Goal: Information Seeking & Learning: Learn about a topic

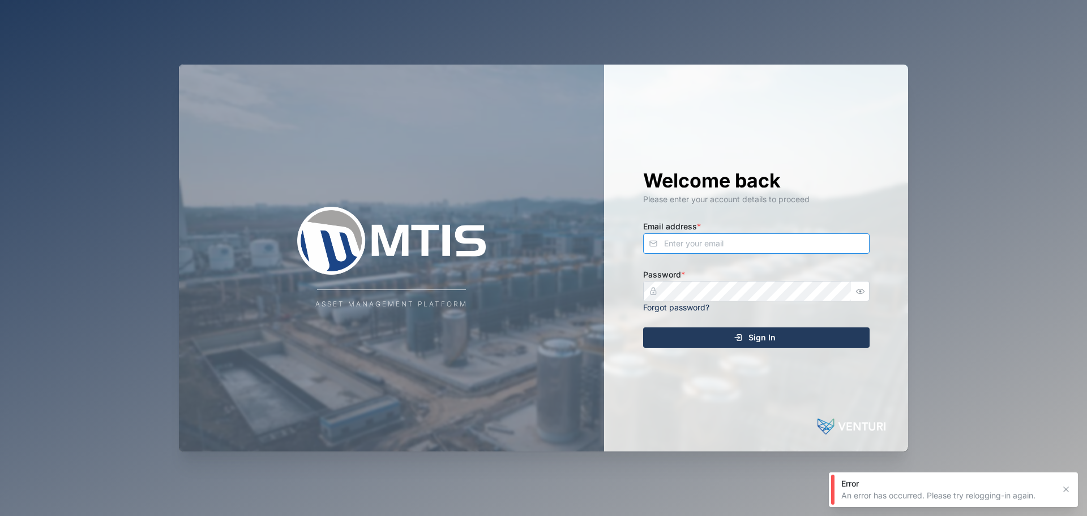
drag, startPoint x: 729, startPoint y: 233, endPoint x: 752, endPoint y: 246, distance: 26.9
click at [742, 237] on input "Email address *" at bounding box center [756, 243] width 226 height 20
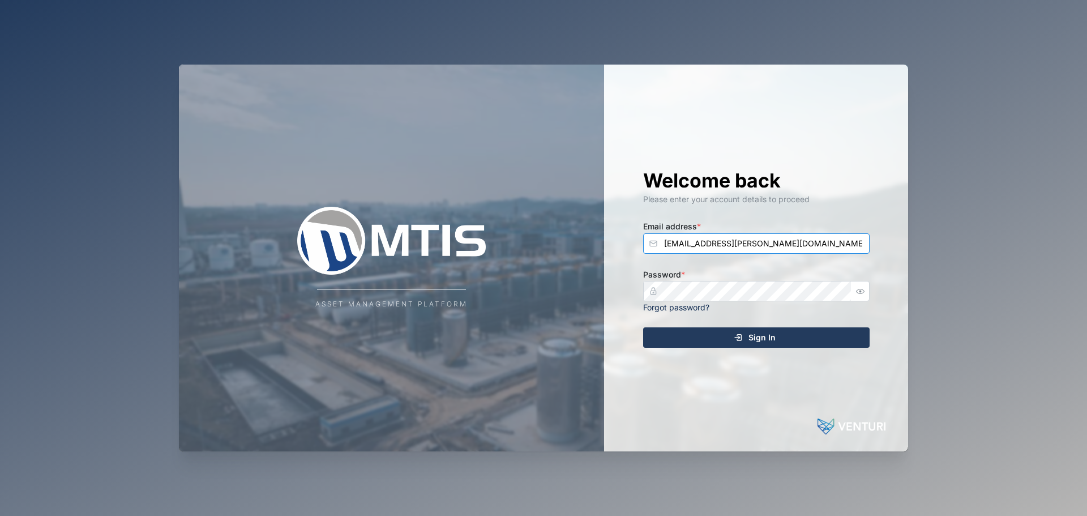
type input "[EMAIL_ADDRESS][PERSON_NAME][DOMAIN_NAME]"
click at [643, 327] on button "Sign In" at bounding box center [756, 337] width 226 height 20
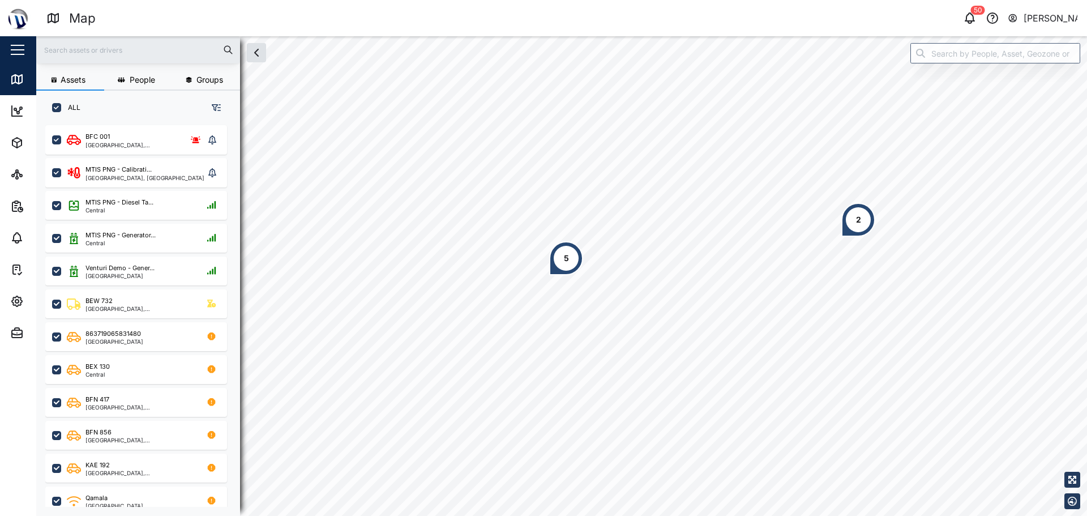
scroll to position [377, 177]
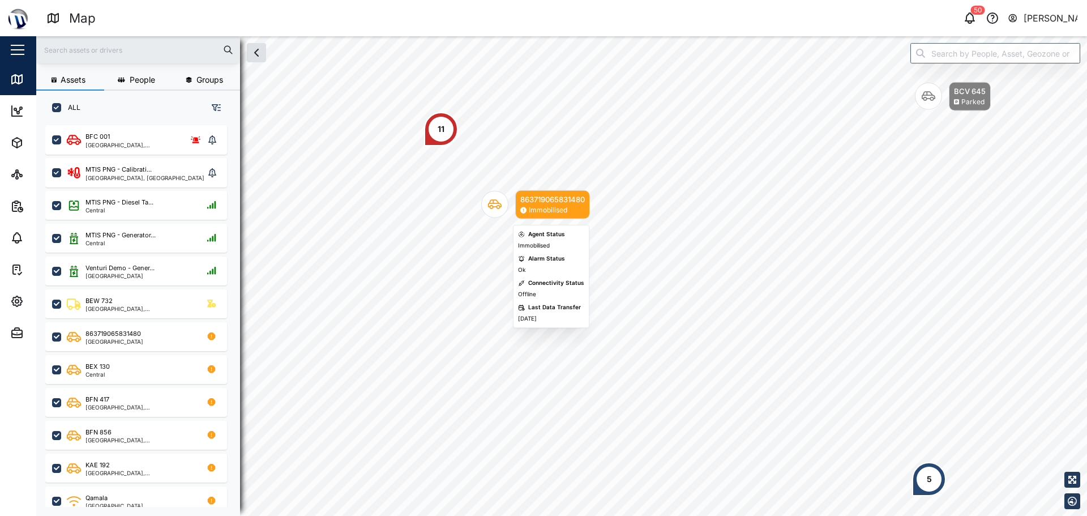
click at [557, 36] on div "863719065831480 Immobilised BCV 645 Parked 2 11 5" at bounding box center [561, 36] width 1051 height 0
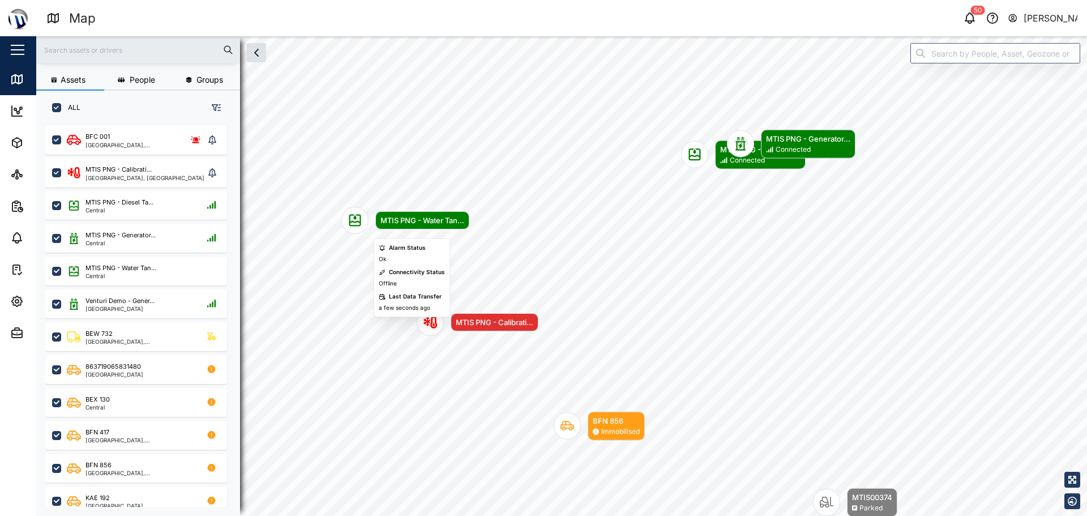
click at [385, 221] on div "MTIS PNG - Water Tan..." at bounding box center [422, 220] width 84 height 11
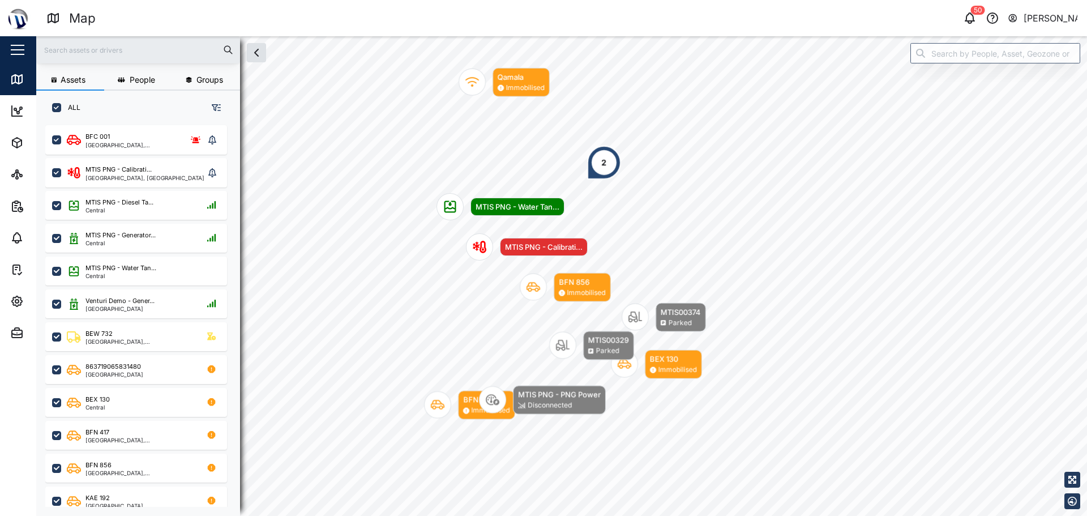
click at [594, 160] on div "2" at bounding box center [604, 163] width 34 height 34
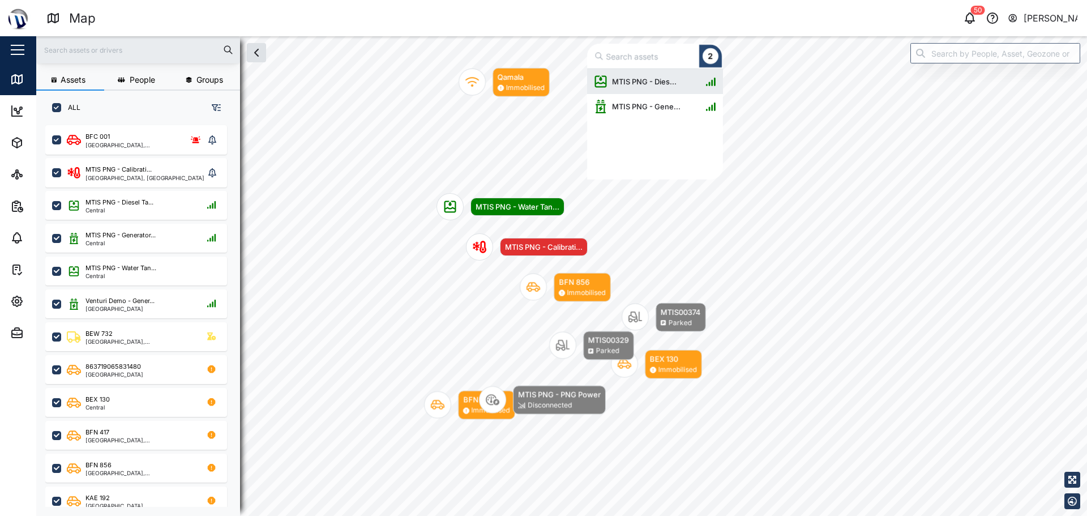
scroll to position [102, 127]
click at [635, 89] on div "MTIS PNG - Dies..." at bounding box center [637, 81] width 87 height 25
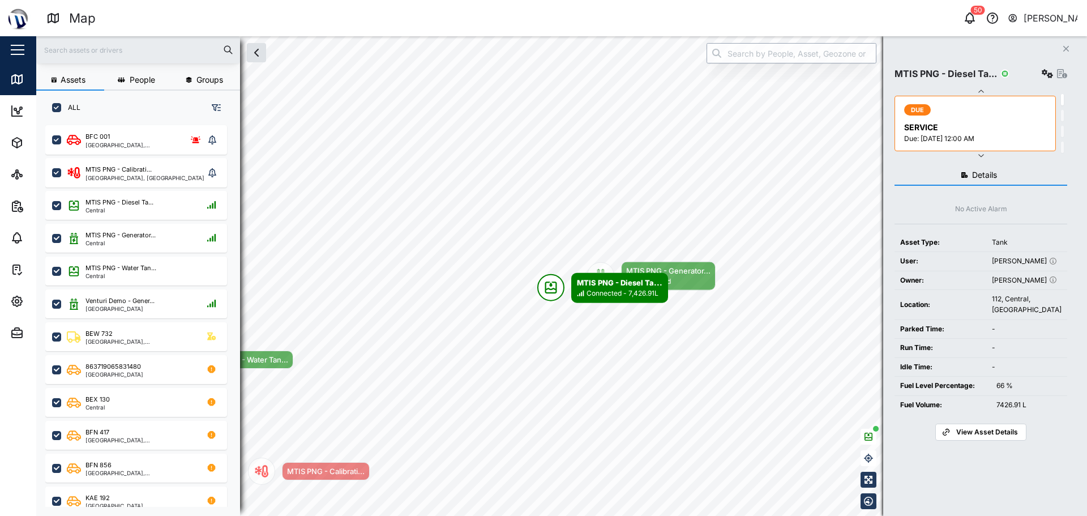
click at [742, 46] on input "search" at bounding box center [792, 53] width 170 height 20
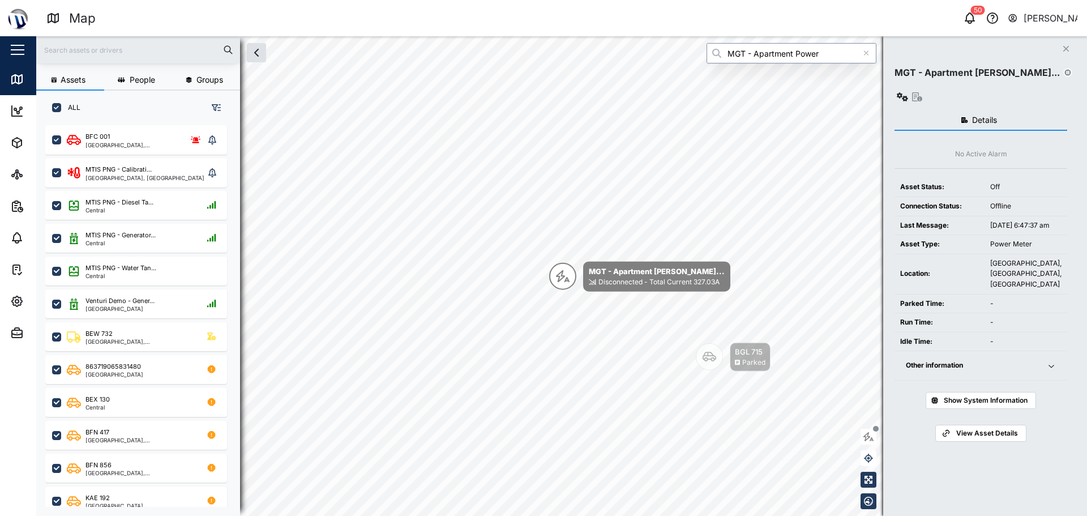
click at [754, 55] on input "MGT - Apartment Power" at bounding box center [792, 53] width 170 height 20
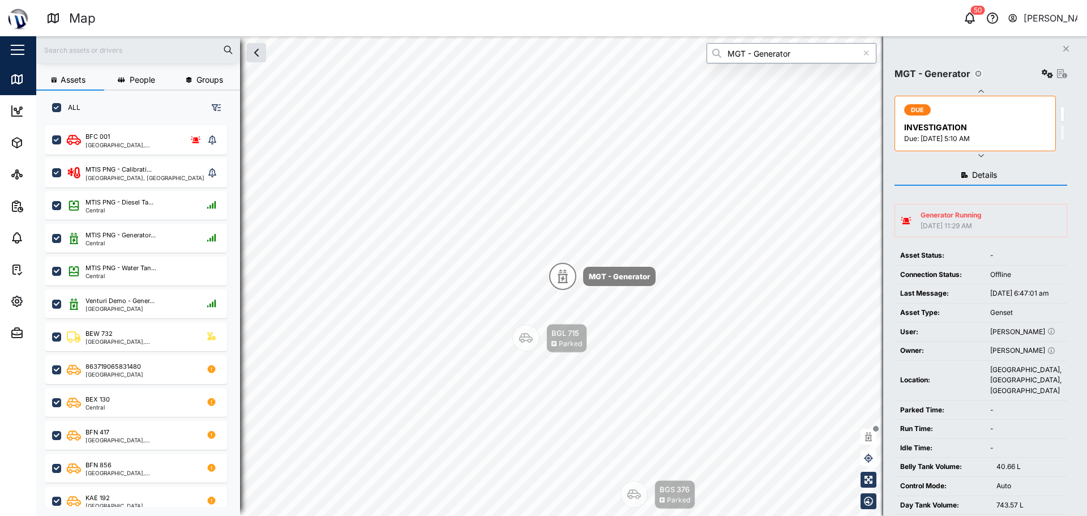
click at [754, 59] on input "MGT - Generator" at bounding box center [792, 53] width 170 height 20
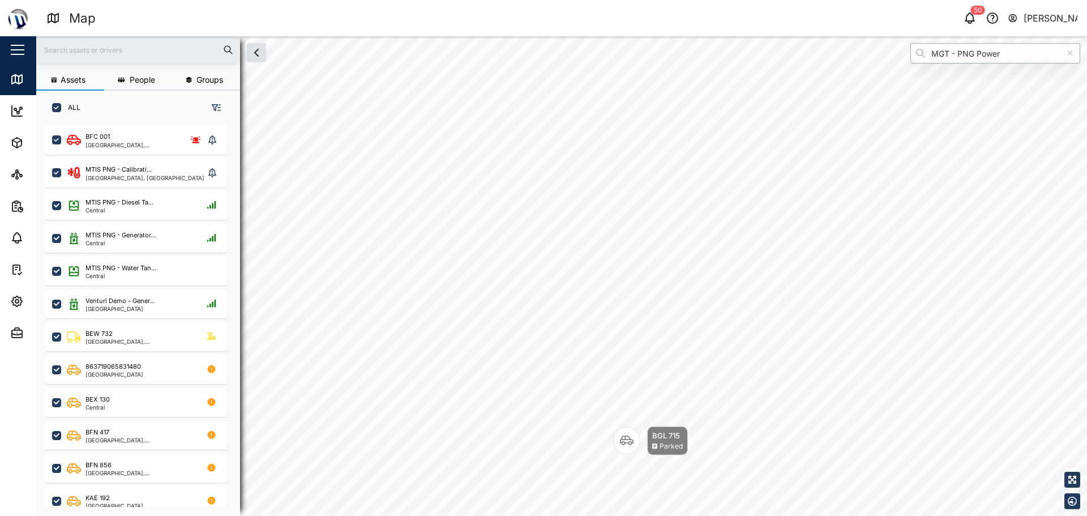
click at [981, 48] on input "MGT - PNG Power" at bounding box center [995, 53] width 170 height 20
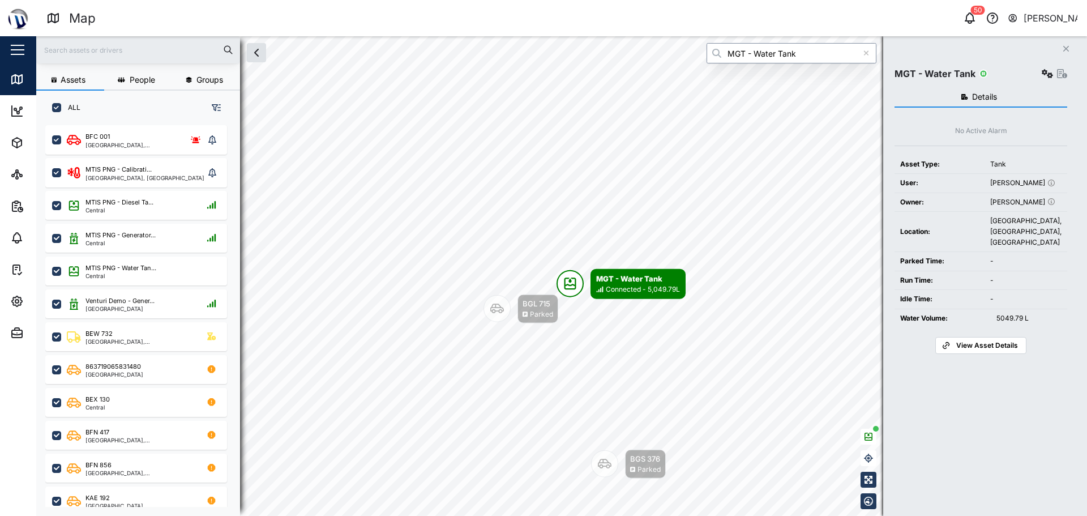
type input "MGT - Water Tank"
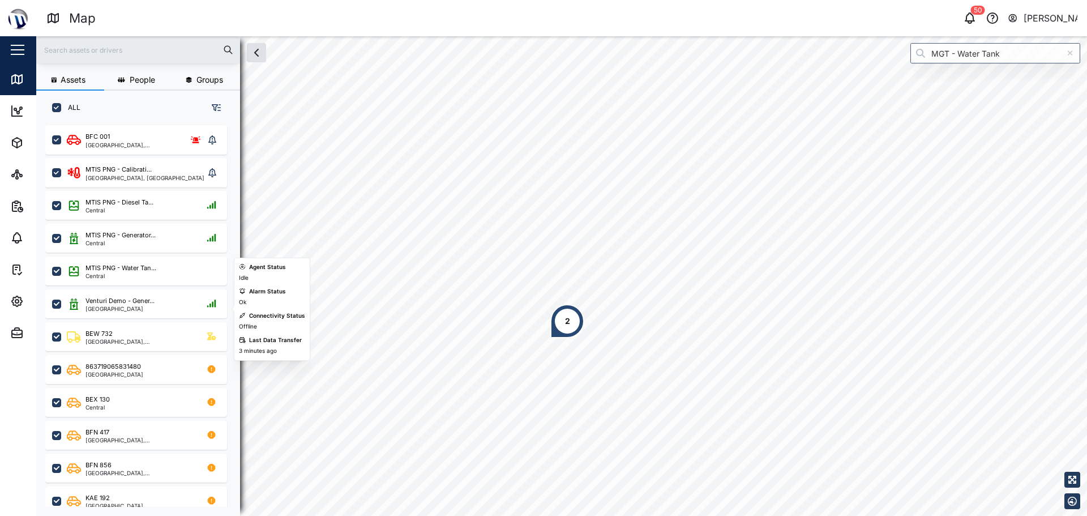
scroll to position [113, 0]
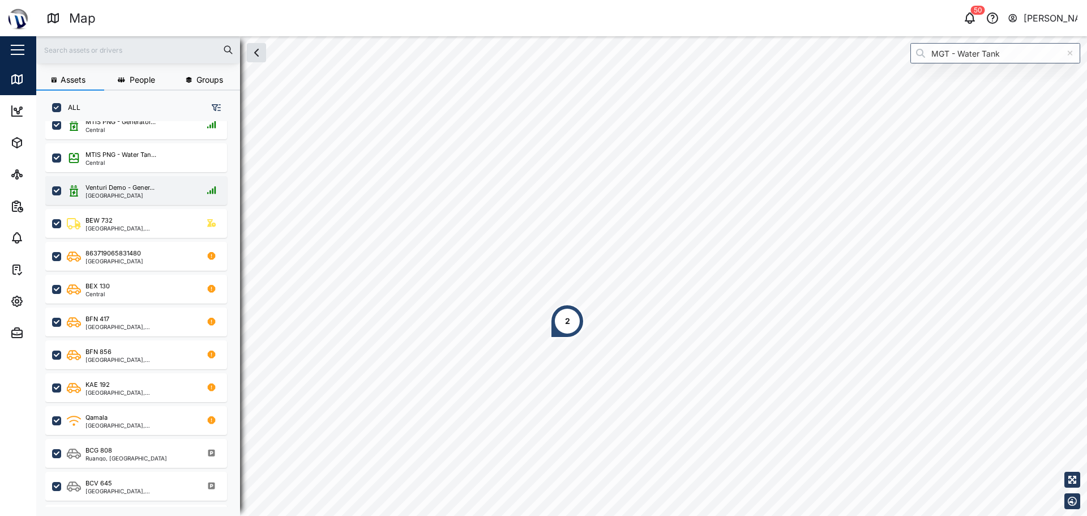
click at [105, 192] on div "Venturi Demo - Gener..." at bounding box center [119, 188] width 69 height 10
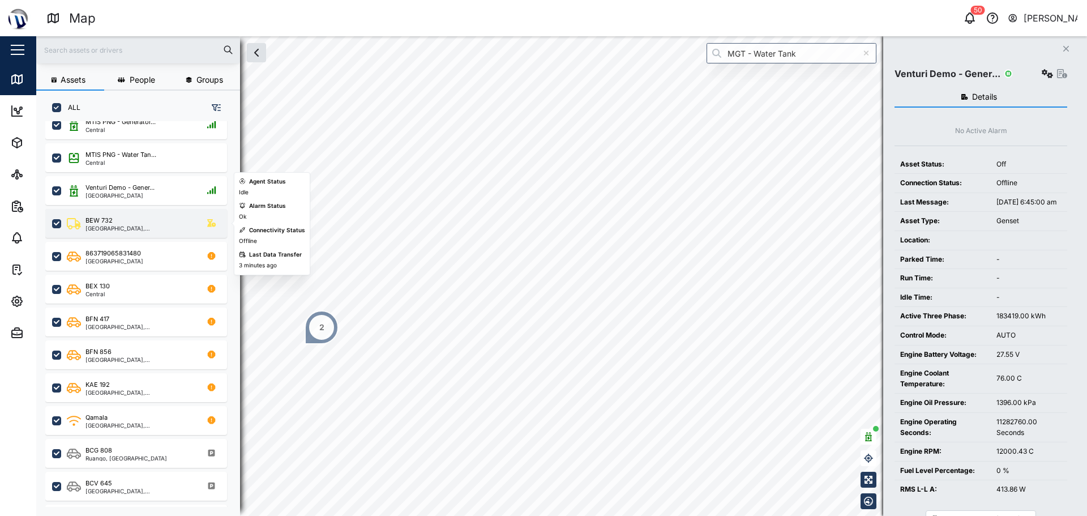
click at [120, 220] on div "BEW 732" at bounding box center [139, 221] width 108 height 10
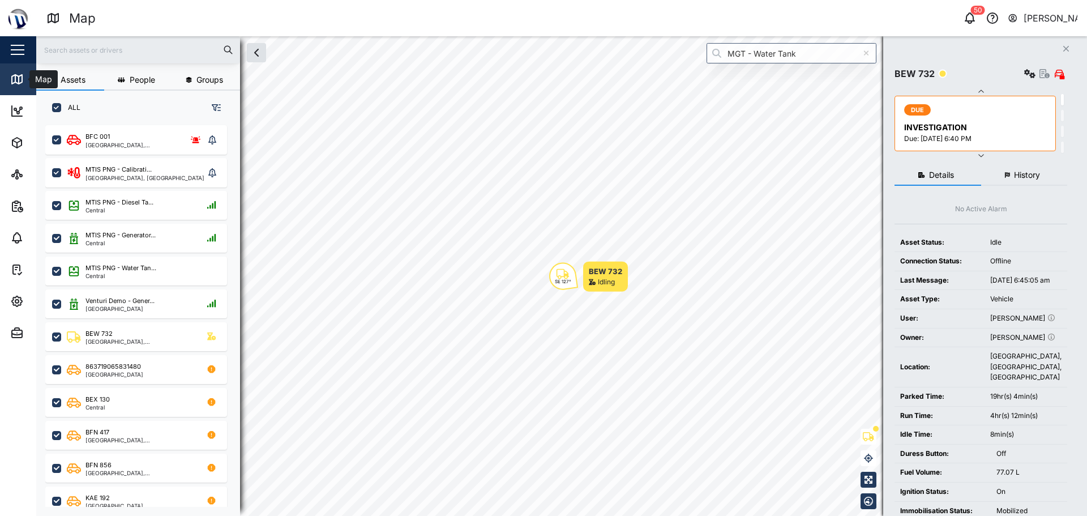
click at [11, 83] on icon at bounding box center [17, 79] width 14 height 14
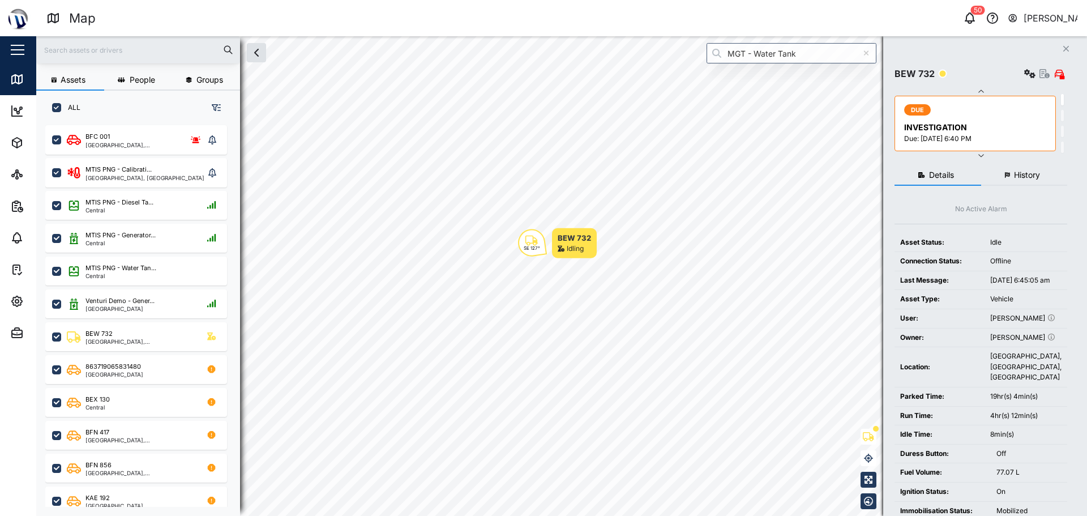
click at [1040, 79] on div at bounding box center [1044, 74] width 45 height 16
click at [1042, 75] on icon "button" at bounding box center [1044, 73] width 10 height 9
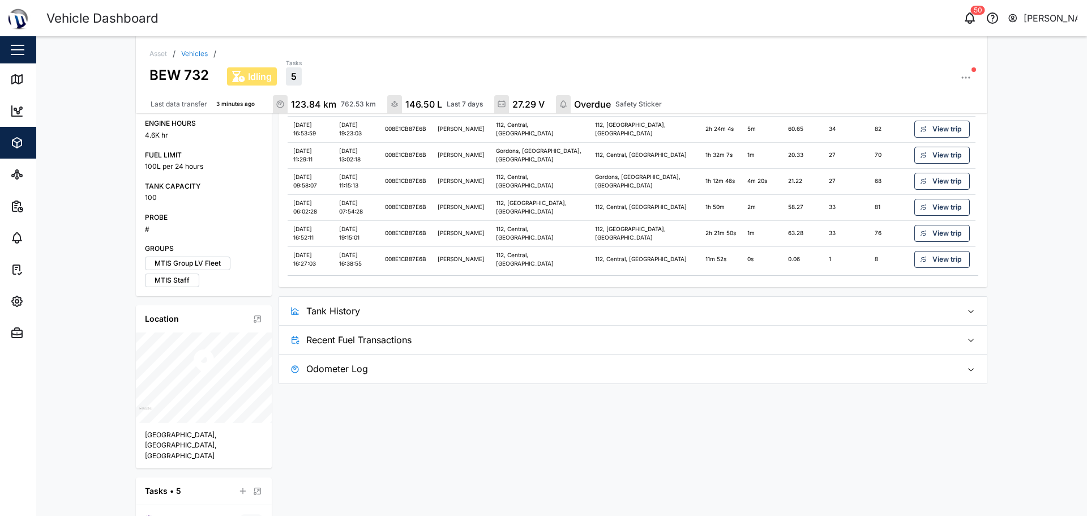
scroll to position [404, 0]
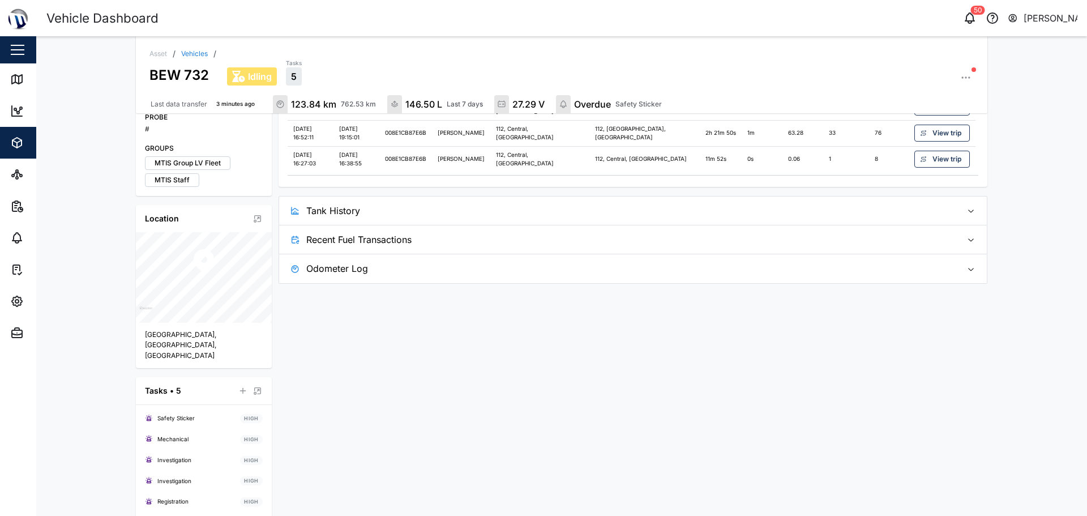
click at [883, 198] on span "Tank History" at bounding box center [629, 210] width 647 height 28
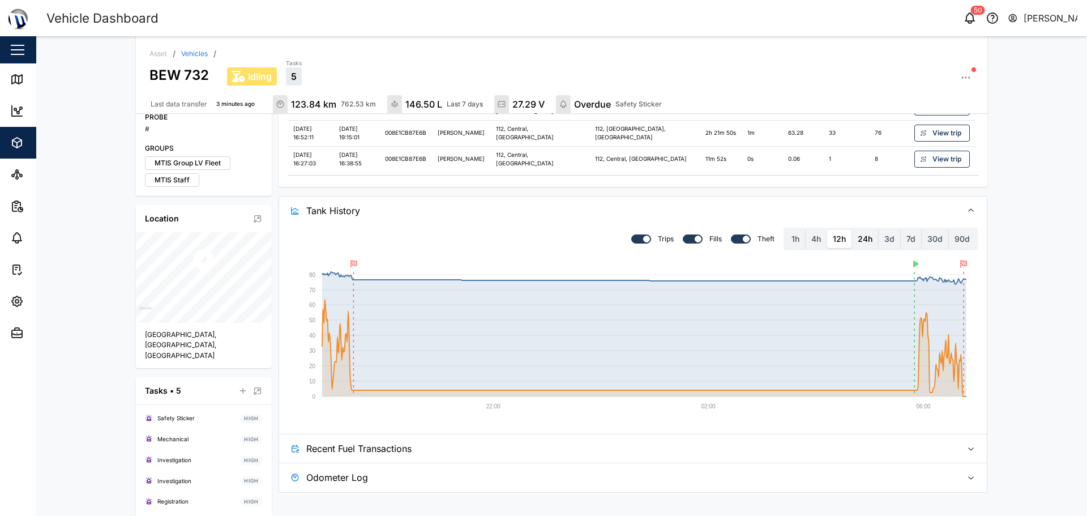
click at [867, 230] on label "24h" at bounding box center [865, 239] width 26 height 18
click at [852, 230] on hours "24h" at bounding box center [852, 230] width 0 height 0
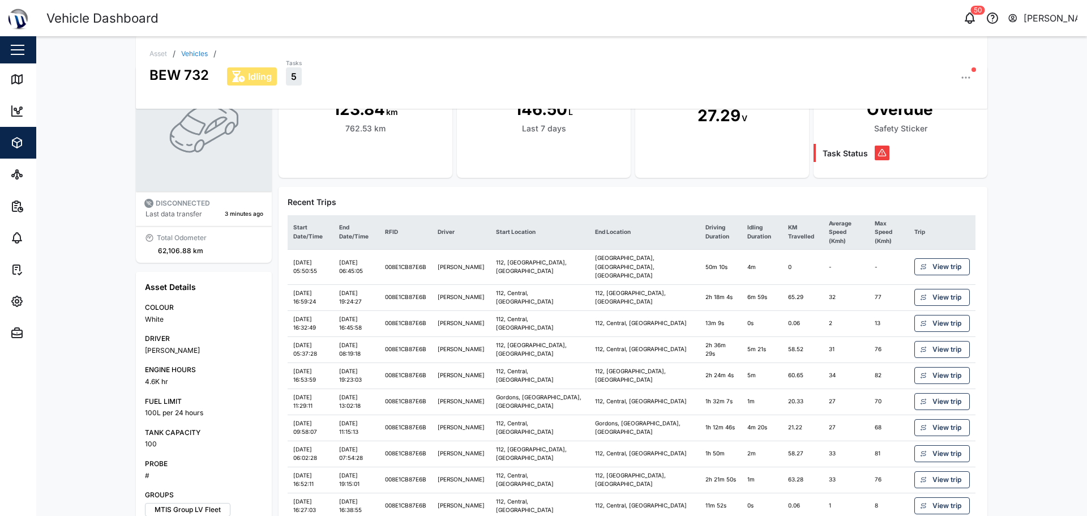
scroll to position [0, 0]
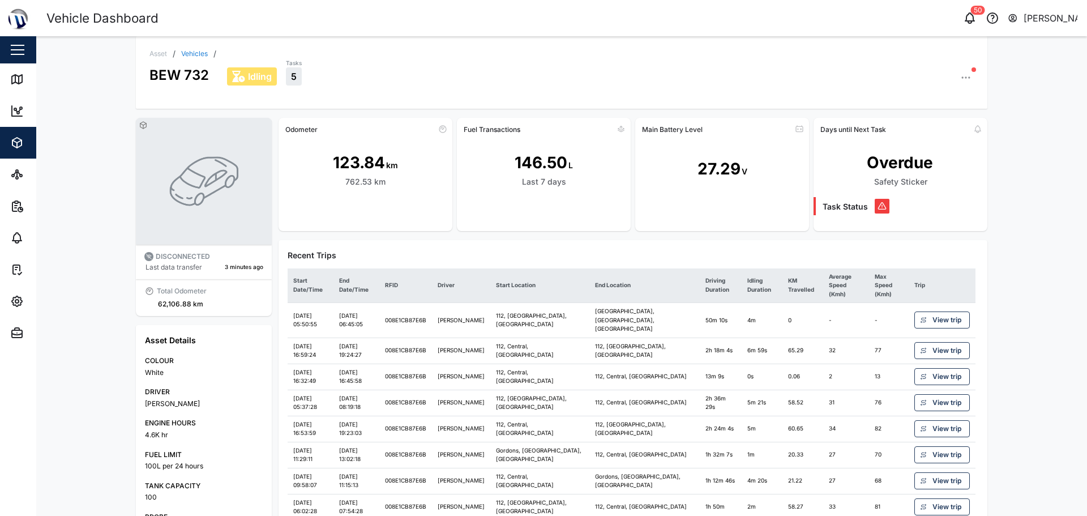
click at [10, 62] on div "Close" at bounding box center [73, 49] width 147 height 27
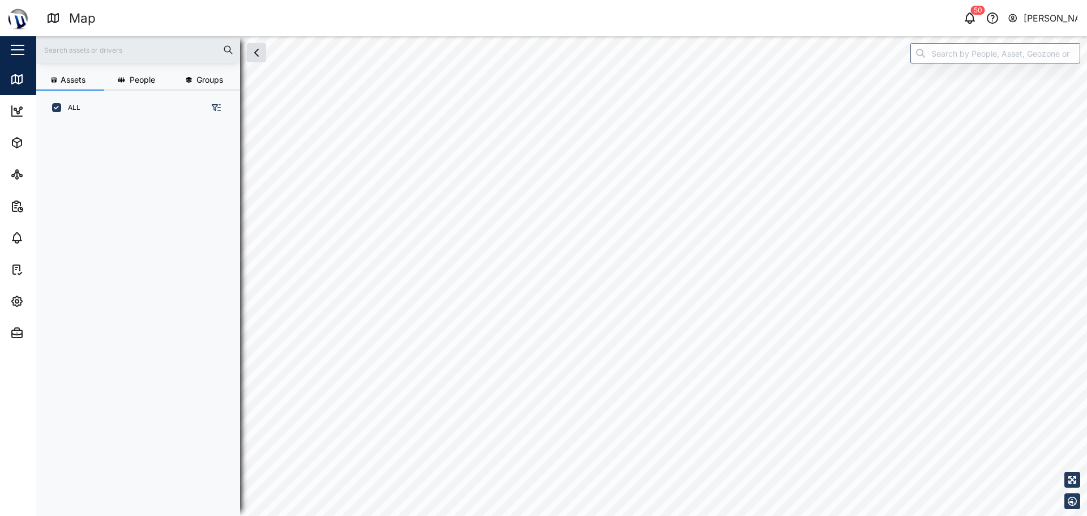
scroll to position [377, 177]
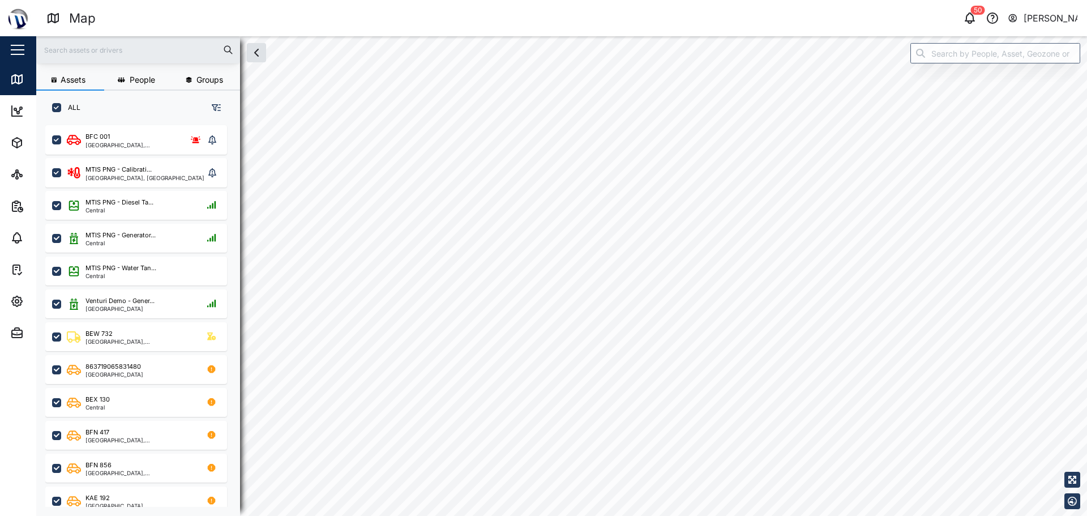
checkbox input "true"
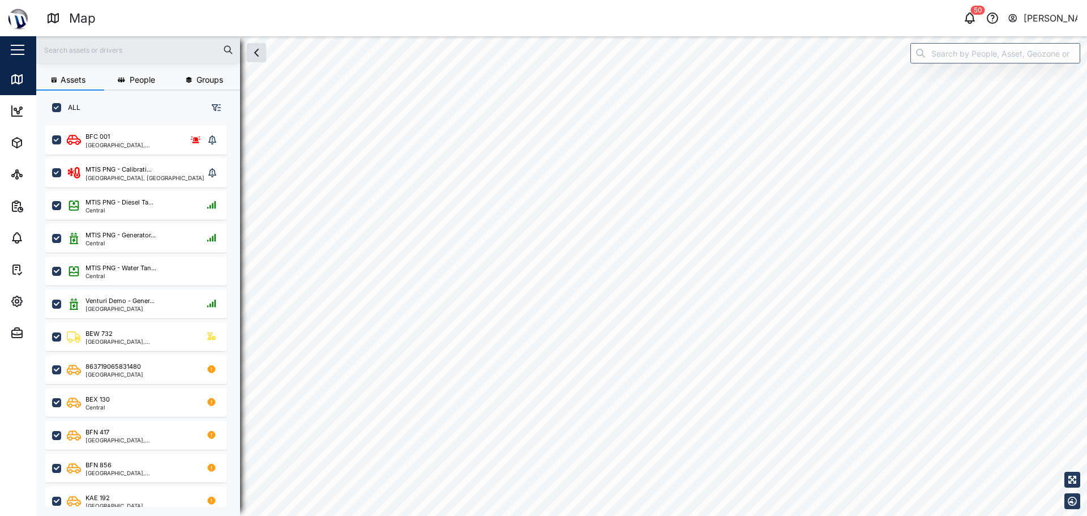
checkbox input "true"
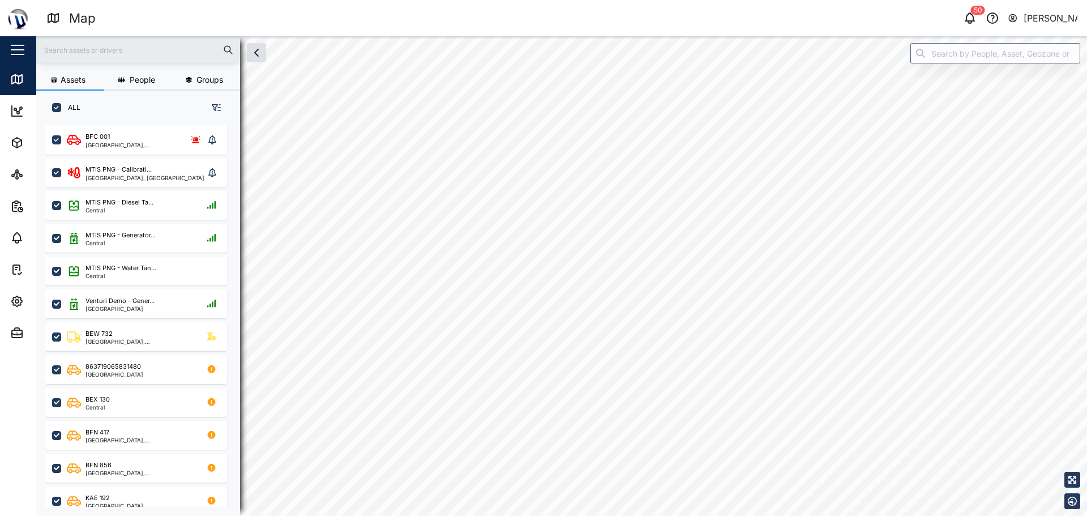
checkbox input "true"
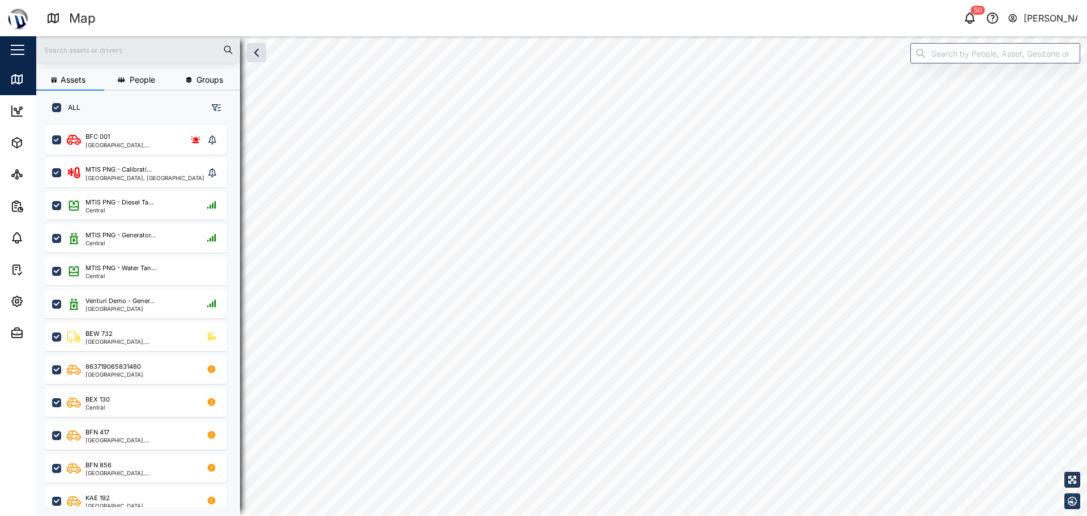
checkbox input "true"
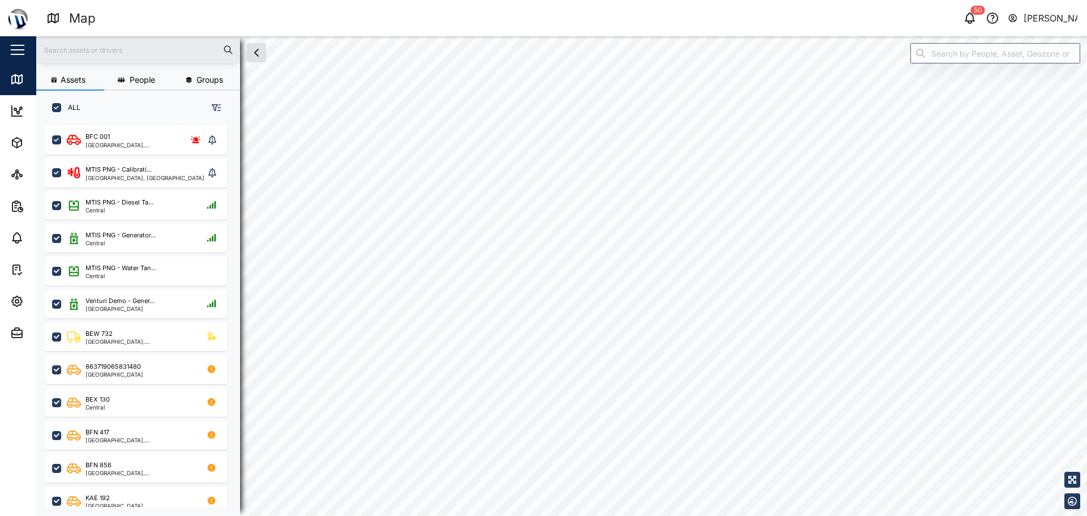
checkbox input "true"
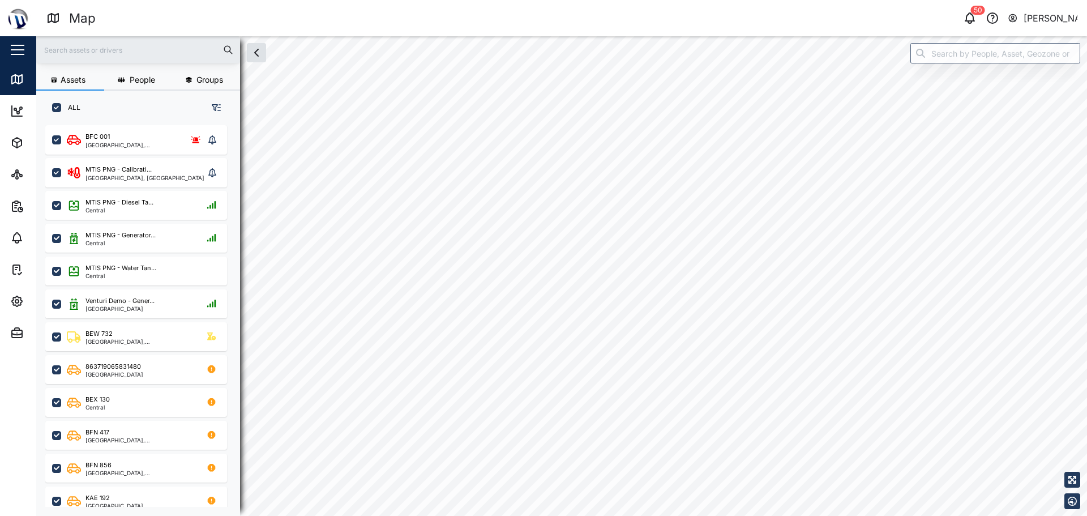
checkbox input "true"
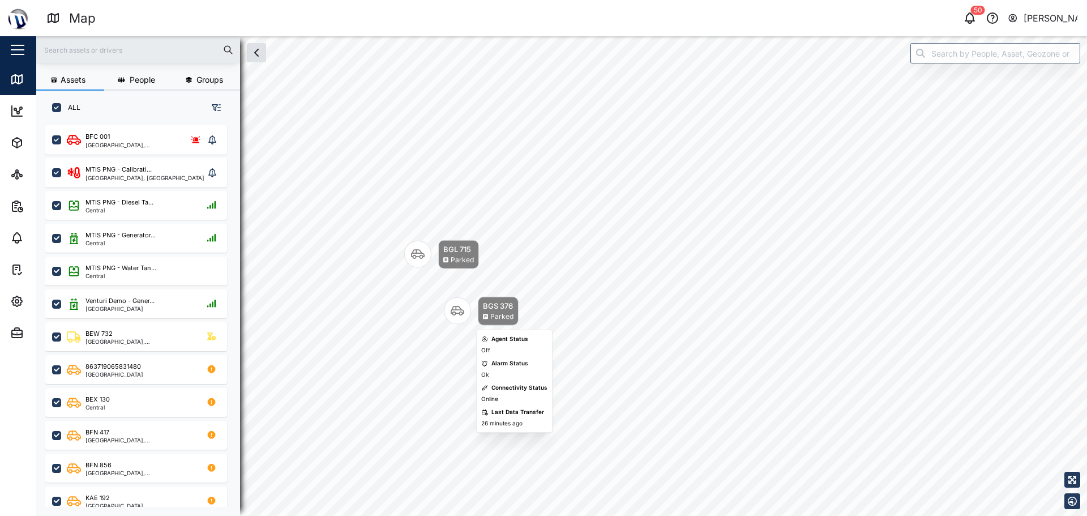
click at [470, 309] on div "Map marker" at bounding box center [457, 310] width 27 height 27
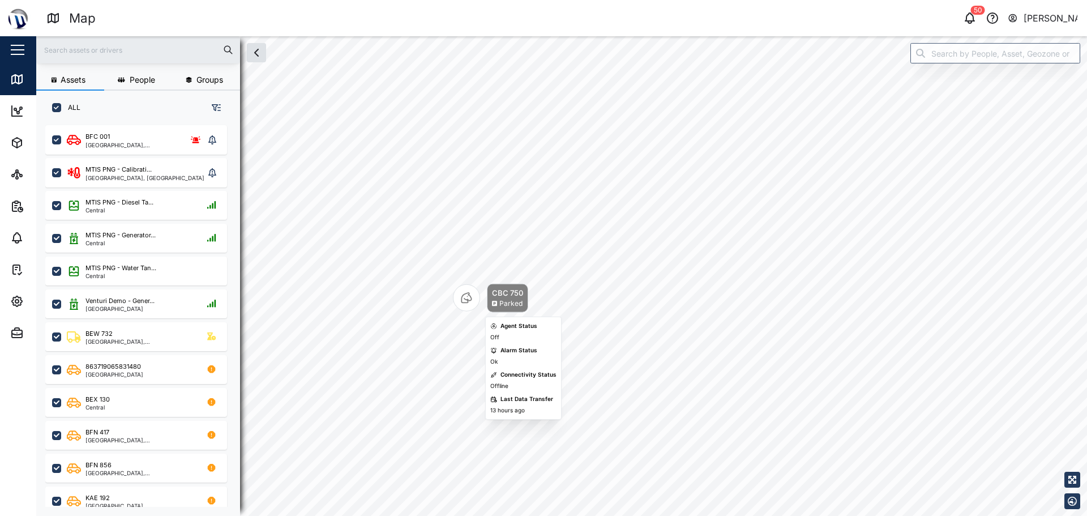
click at [487, 300] on div "CBC 750 Parked" at bounding box center [507, 298] width 41 height 29
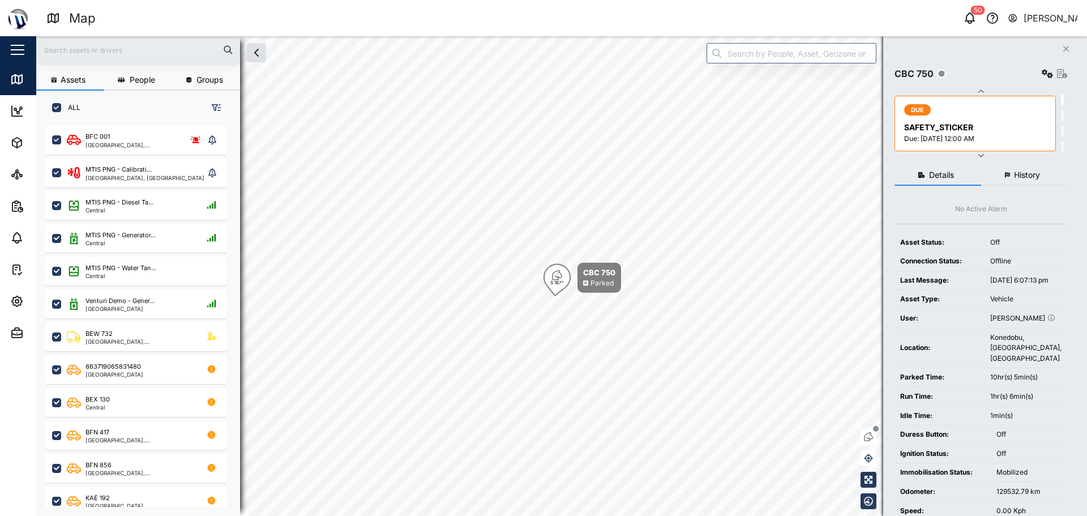
click at [1045, 165] on div "Details History No Active Alarm Asset Status: Off Connection Status: Offline La…" at bounding box center [981, 389] width 173 height 459
click at [1043, 173] on button "History" at bounding box center [1024, 175] width 87 height 20
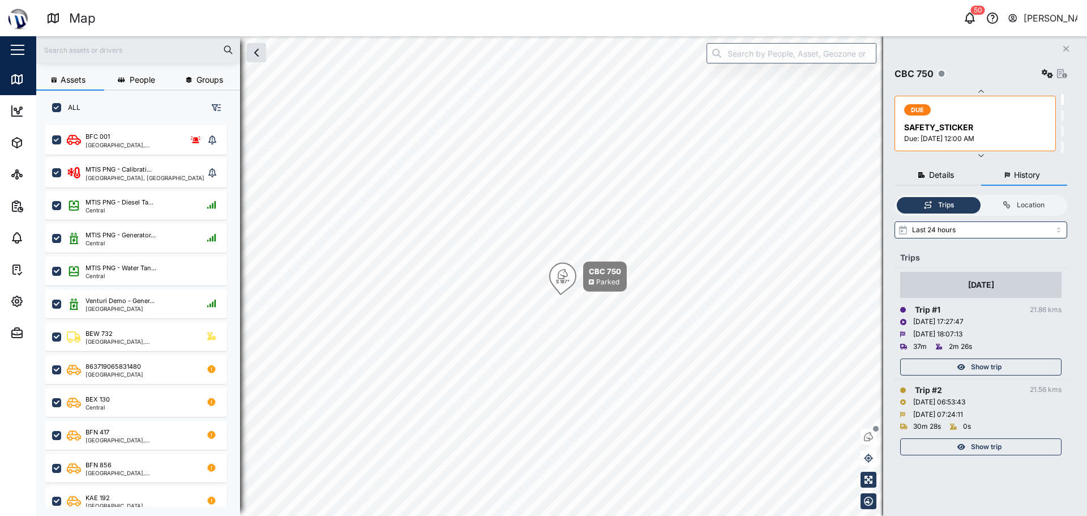
click at [992, 366] on span "Show trip" at bounding box center [986, 367] width 31 height 16
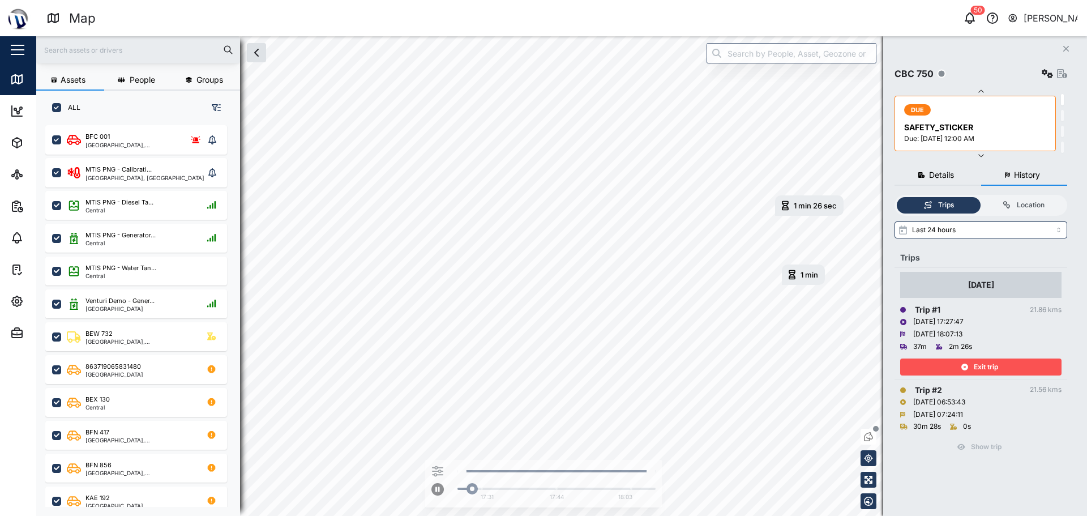
click at [994, 366] on span "Exit trip" at bounding box center [986, 367] width 24 height 16
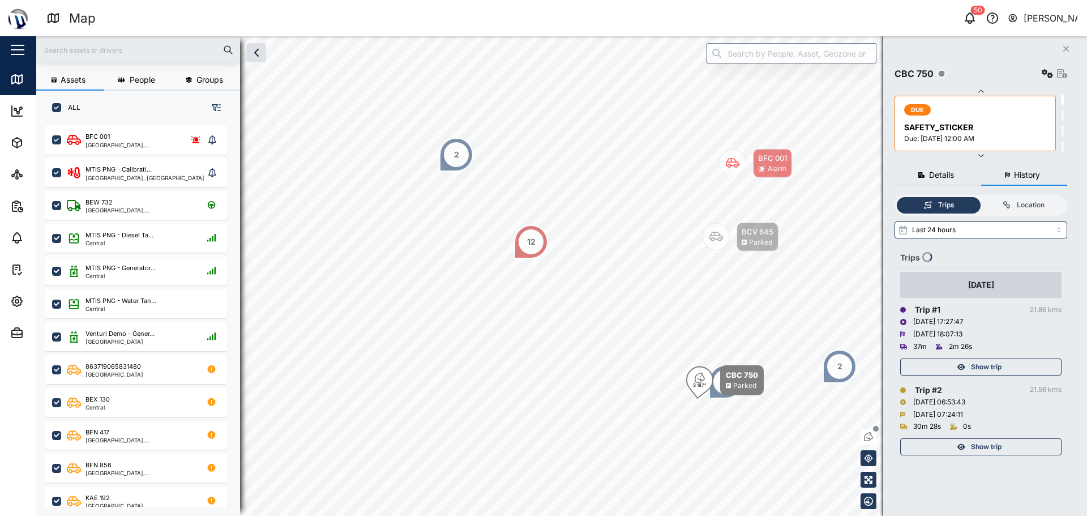
click at [1067, 53] on button "Close" at bounding box center [1066, 49] width 16 height 16
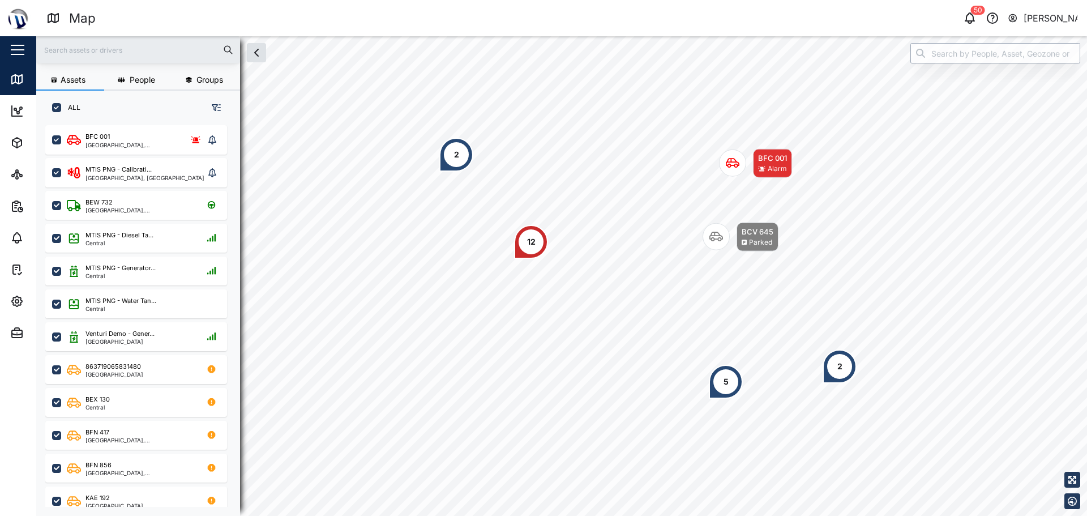
click at [982, 59] on input "search" at bounding box center [995, 53] width 170 height 20
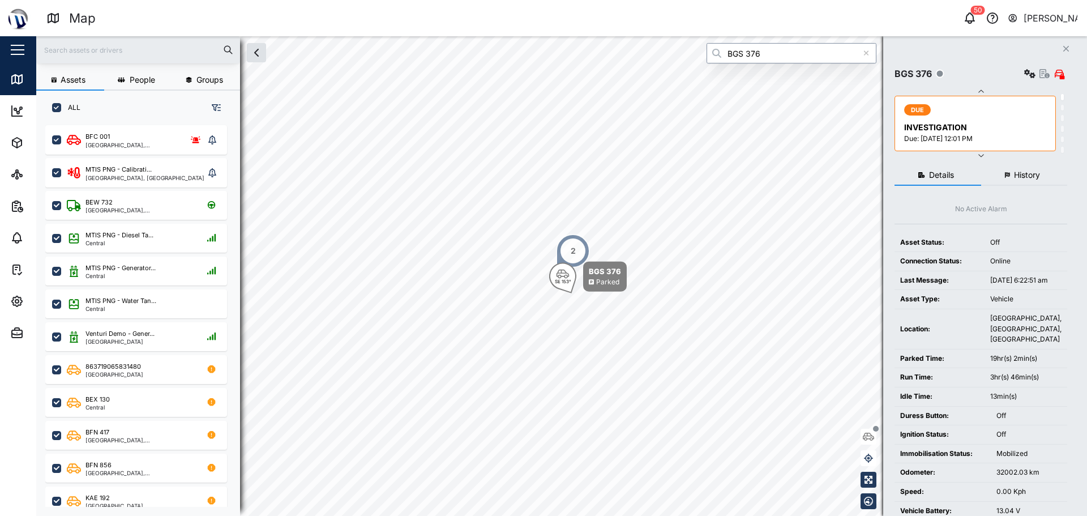
type input "BGS 376"
click at [1025, 181] on button "History" at bounding box center [1024, 175] width 87 height 20
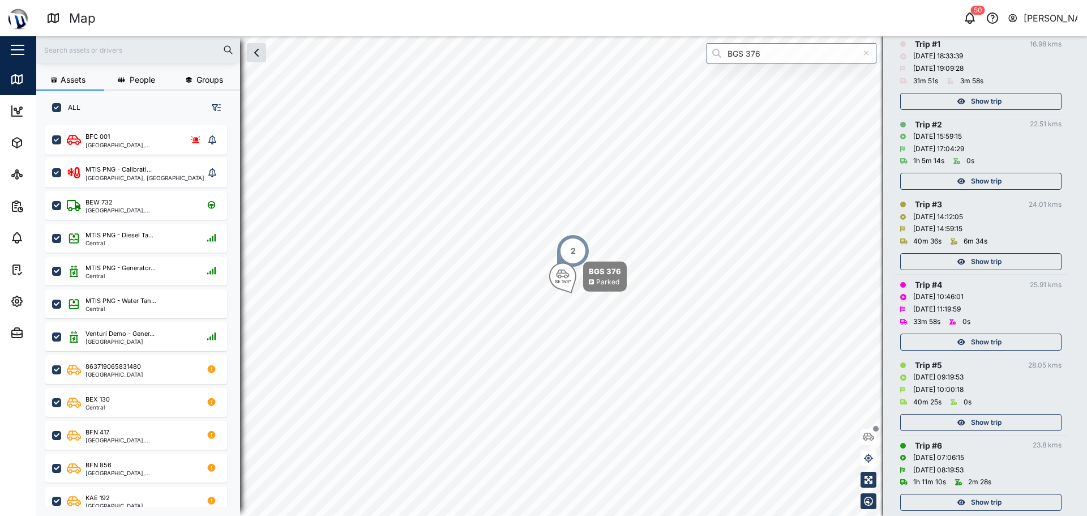
scroll to position [287, 0]
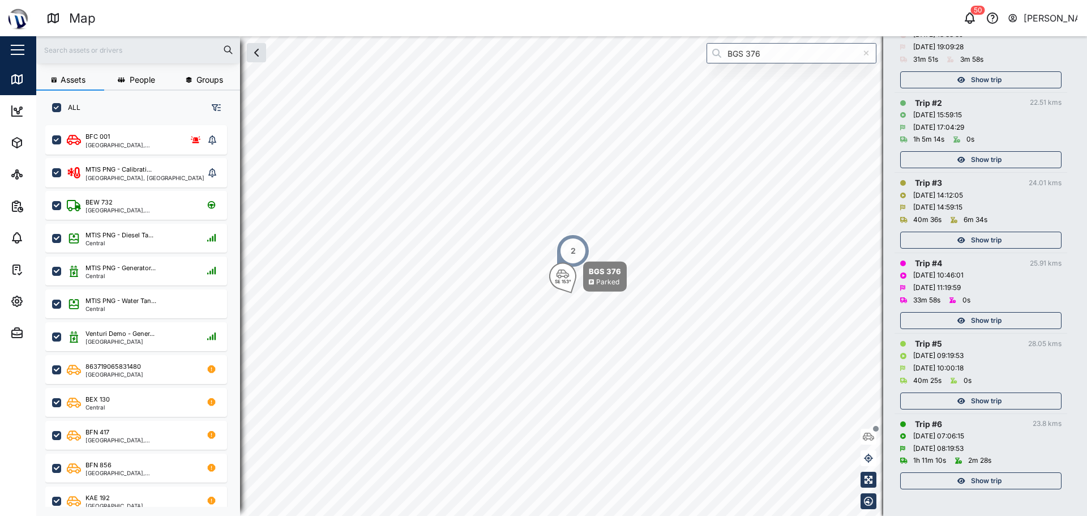
click at [1027, 485] on div "Show trip" at bounding box center [979, 481] width 147 height 16
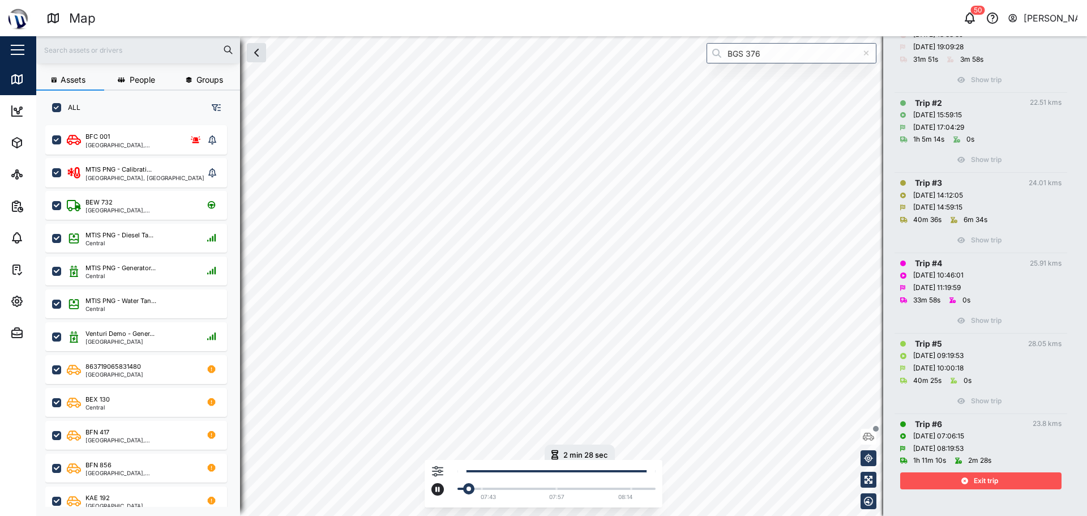
click at [443, 473] on icon "button" at bounding box center [437, 470] width 11 height 11
click at [358, 416] on div at bounding box center [360, 417] width 11 height 8
click at [347, 412] on input "checkbox" at bounding box center [347, 412] width 0 height 0
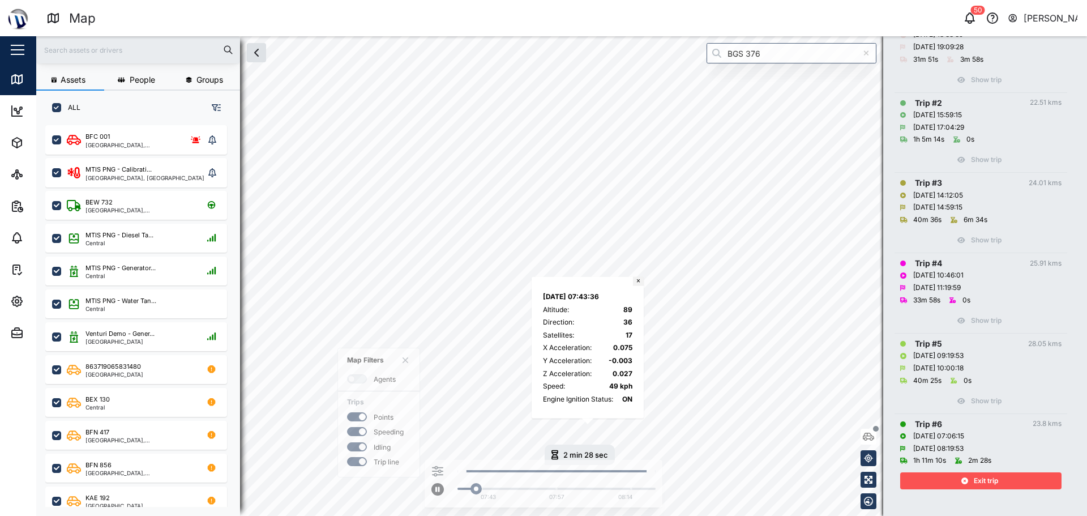
click at [639, 278] on button "×" at bounding box center [638, 281] width 11 height 9
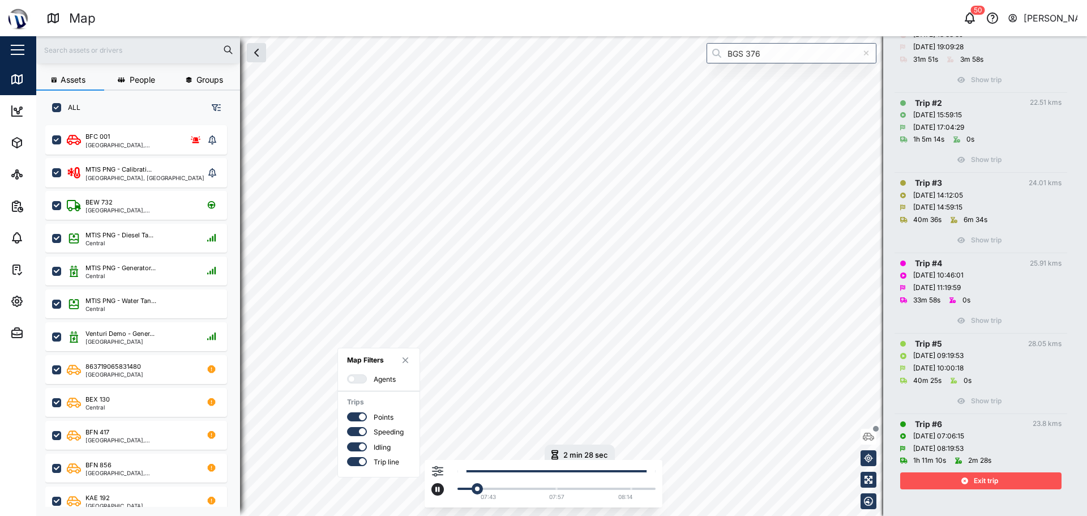
click at [407, 357] on icon "button" at bounding box center [405, 360] width 7 height 9
click at [991, 477] on span "Exit trip" at bounding box center [986, 481] width 24 height 16
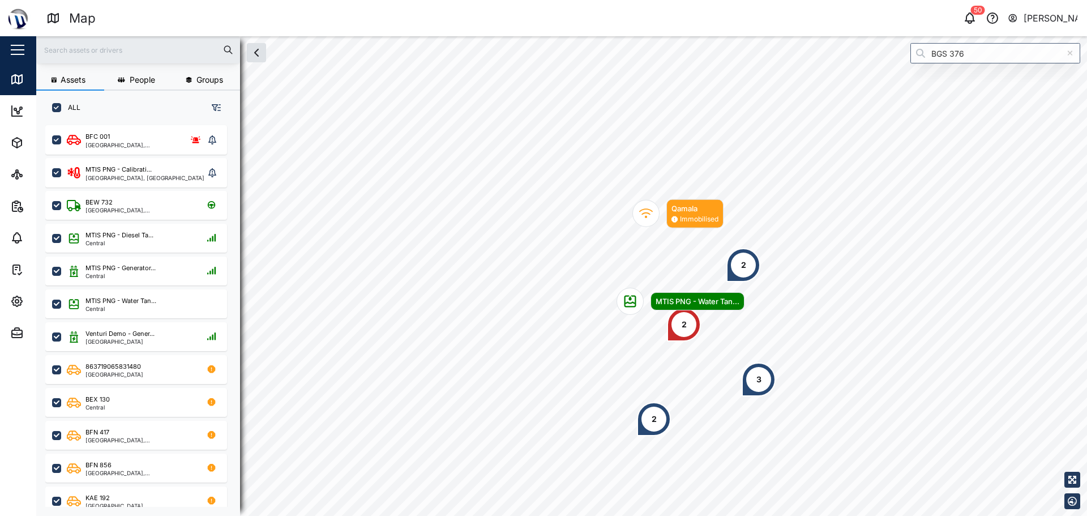
click at [640, 288] on div "Map marker" at bounding box center [630, 301] width 27 height 27
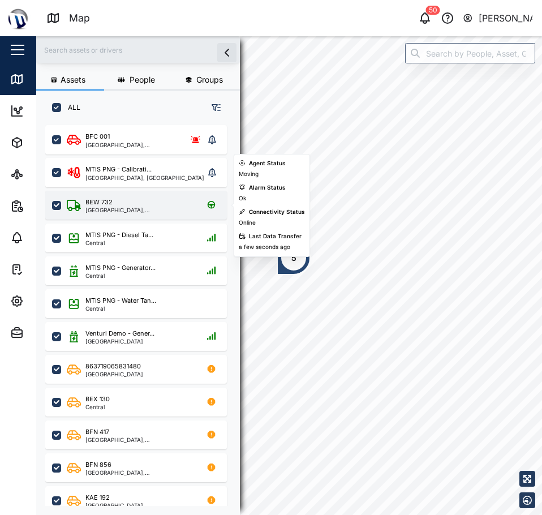
click at [161, 206] on div "BEW 732" at bounding box center [139, 203] width 108 height 10
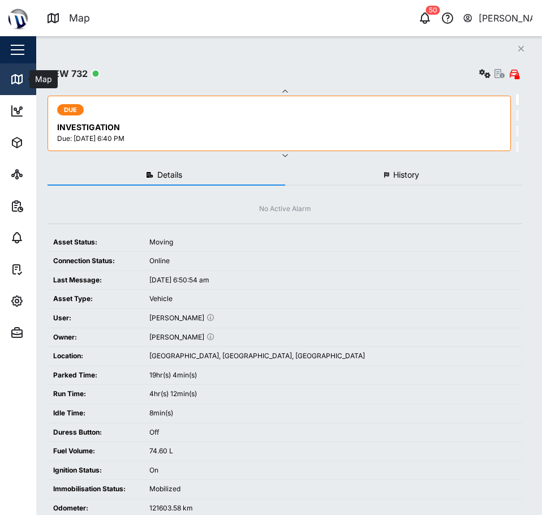
click at [15, 79] on icon at bounding box center [15, 78] width 0 height 7
click at [517, 50] on button "Close" at bounding box center [522, 49] width 16 height 16
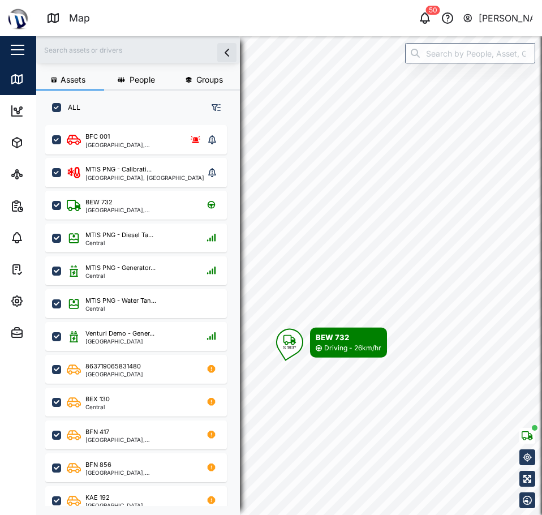
click at [370, 36] on div "S 193° BEW 732 Driving - 26km/hr" at bounding box center [289, 36] width 506 height 0
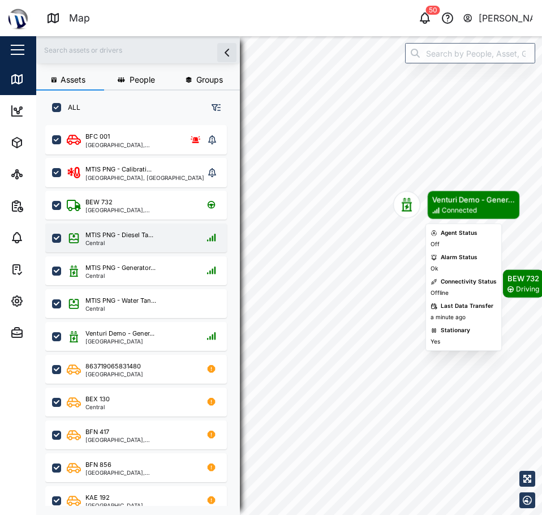
click at [142, 232] on div "MTIS PNG - Diesel Ta..." at bounding box center [119, 235] width 68 height 10
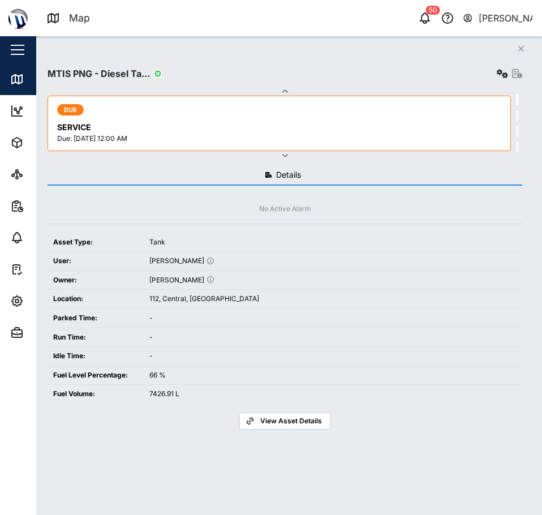
click at [528, 46] on button "Close" at bounding box center [522, 49] width 16 height 16
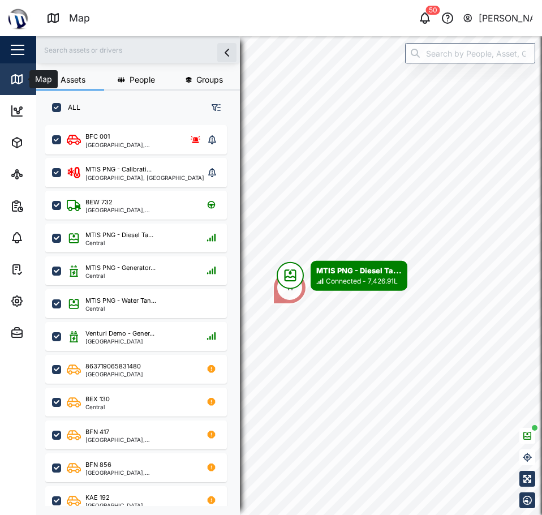
click at [20, 82] on icon at bounding box center [17, 79] width 14 height 14
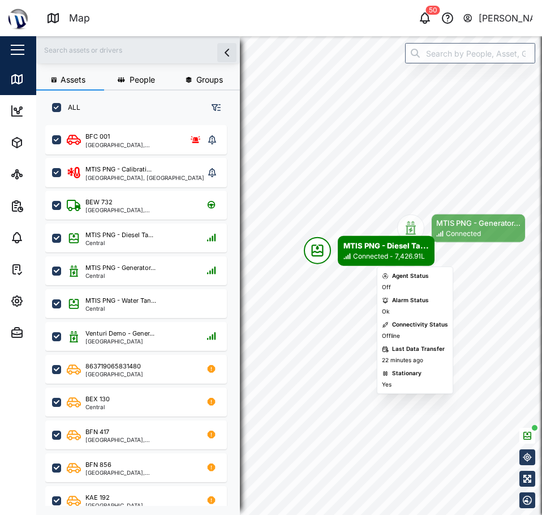
click at [376, 243] on div "MTIS PNG - Diesel Ta..." at bounding box center [386, 245] width 85 height 11
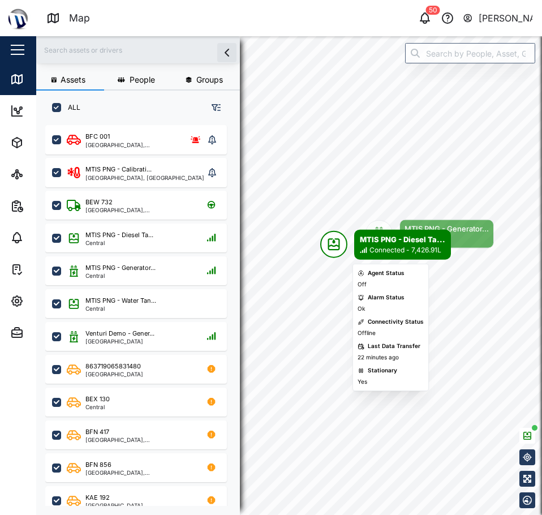
click at [344, 245] on div "Map marker" at bounding box center [333, 244] width 27 height 27
